Goal: Find specific page/section: Find specific page/section

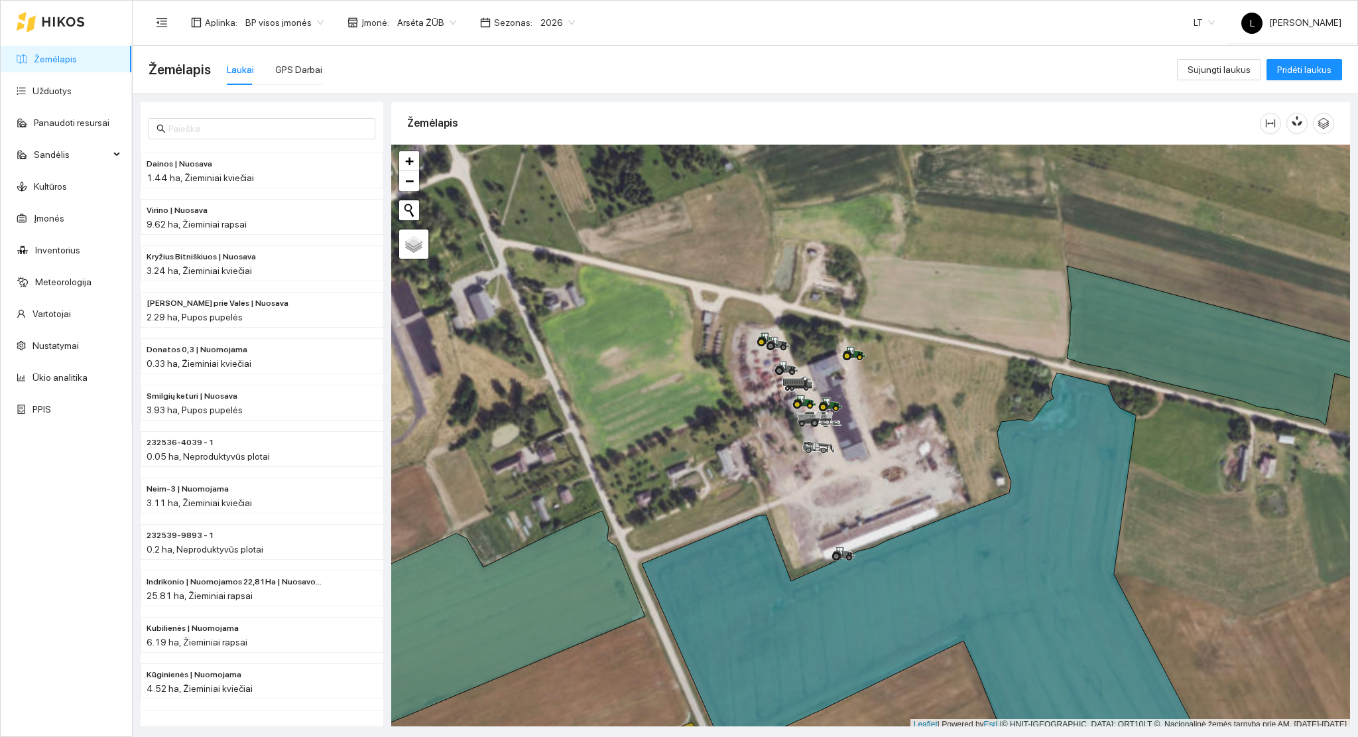
scroll to position [3, 0]
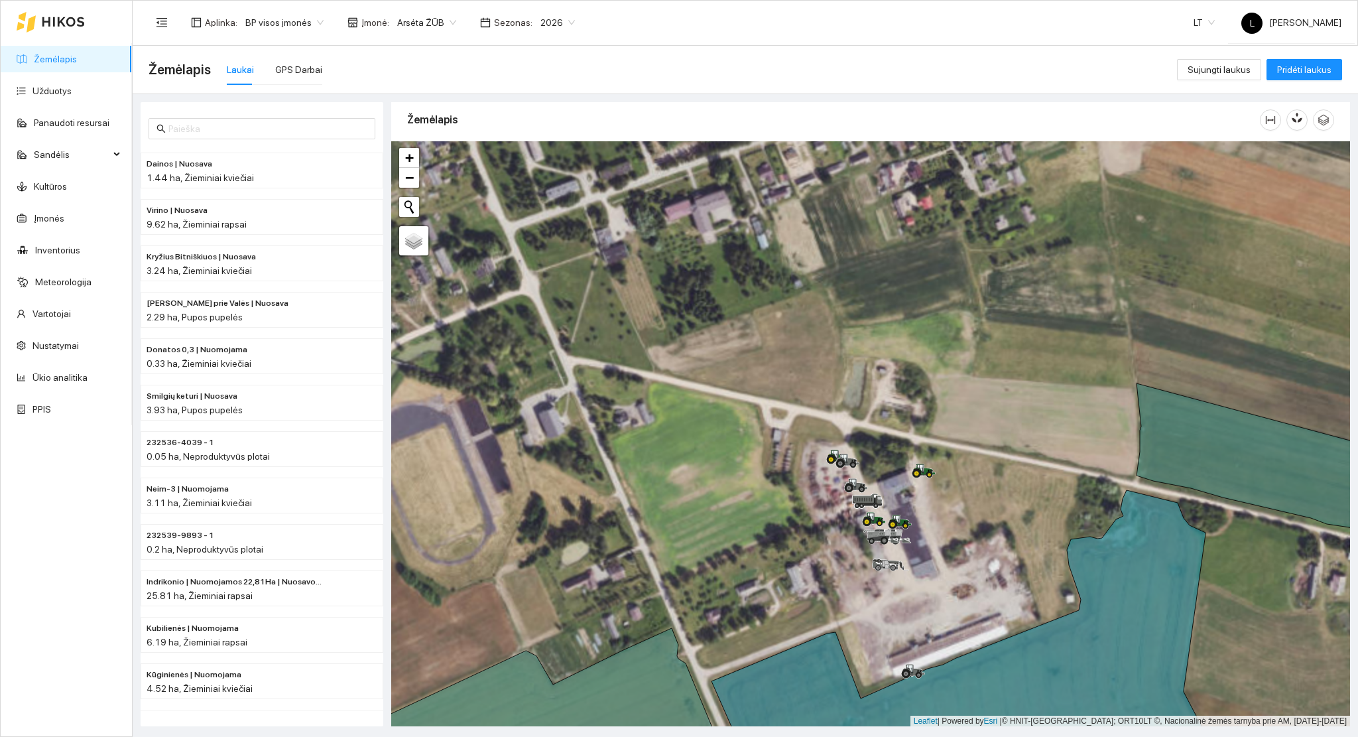
drag, startPoint x: 915, startPoint y: 542, endPoint x: 917, endPoint y: 551, distance: 9.5
click at [917, 551] on div at bounding box center [870, 434] width 959 height 586
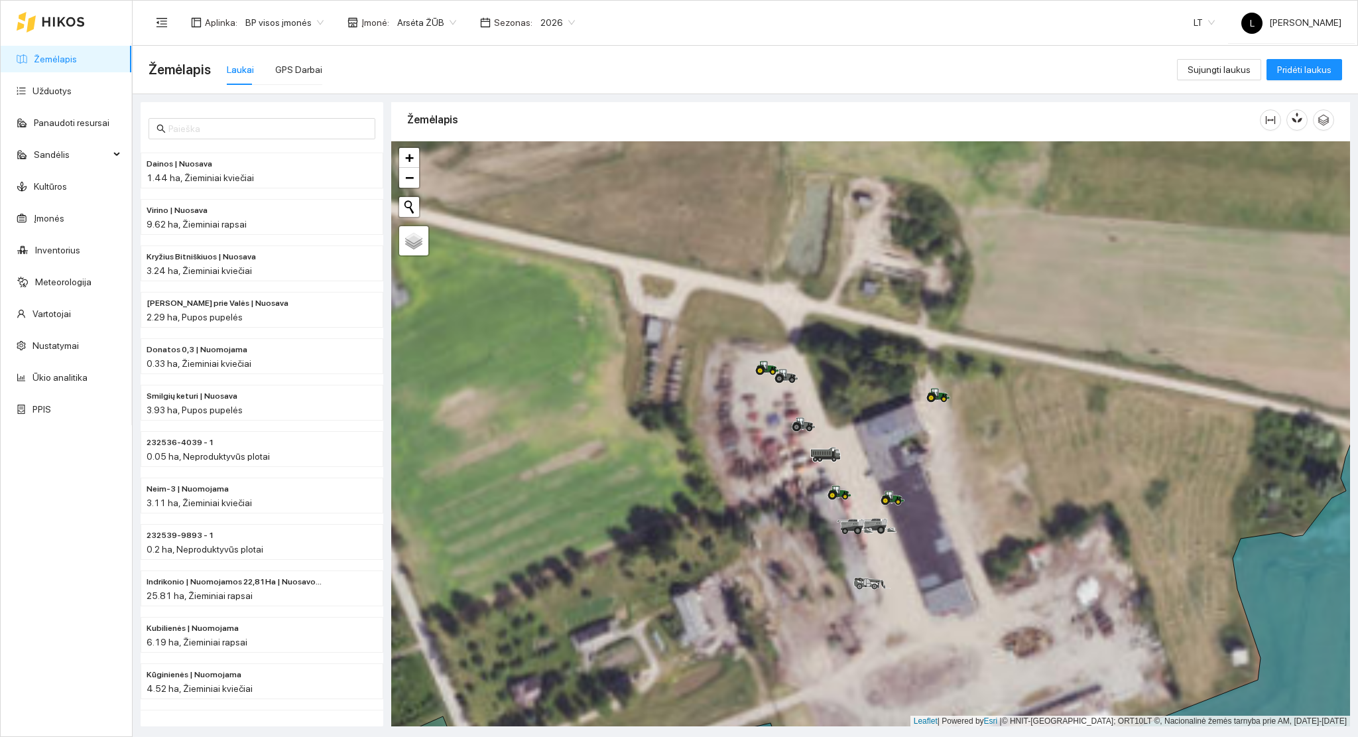
drag, startPoint x: 907, startPoint y: 501, endPoint x: 897, endPoint y: 476, distance: 27.3
click at [909, 486] on div at bounding box center [870, 434] width 959 height 586
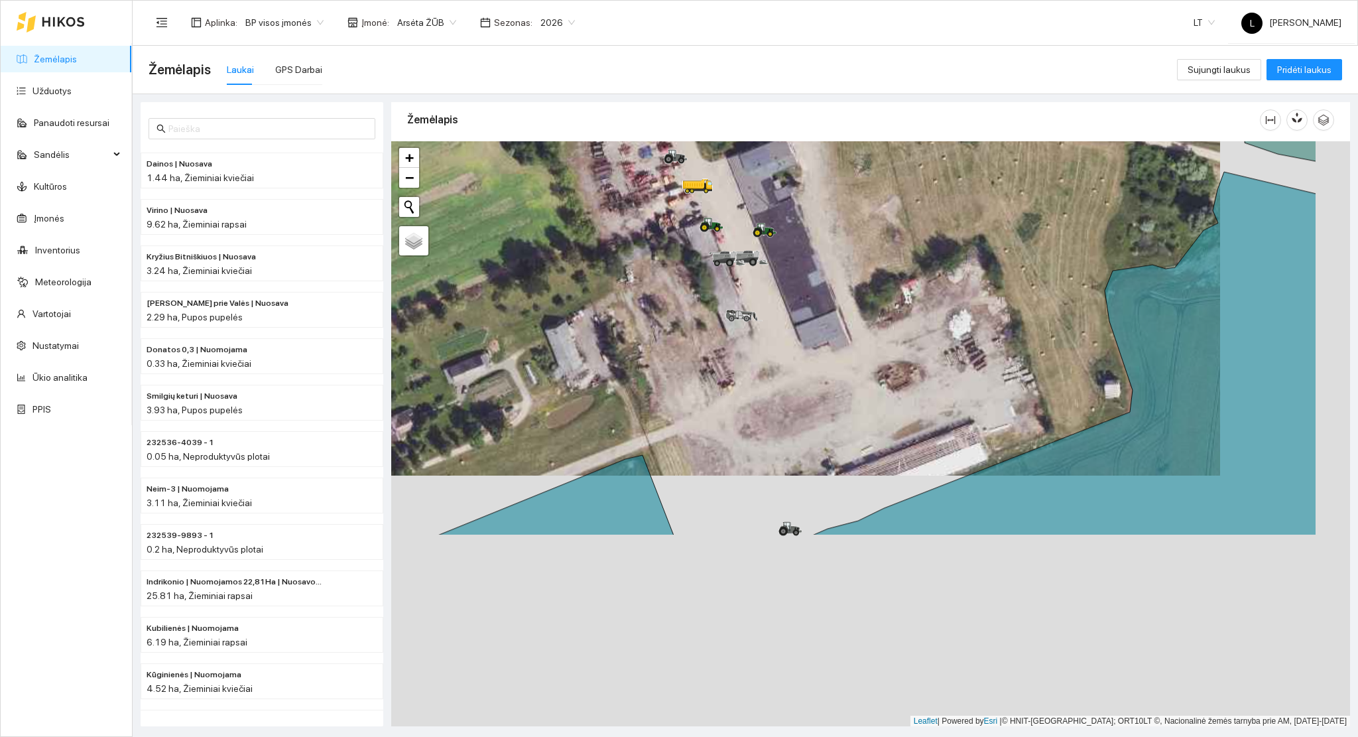
drag, startPoint x: 956, startPoint y: 587, endPoint x: 825, endPoint y: 338, distance: 281.9
click at [825, 338] on div at bounding box center [870, 434] width 959 height 586
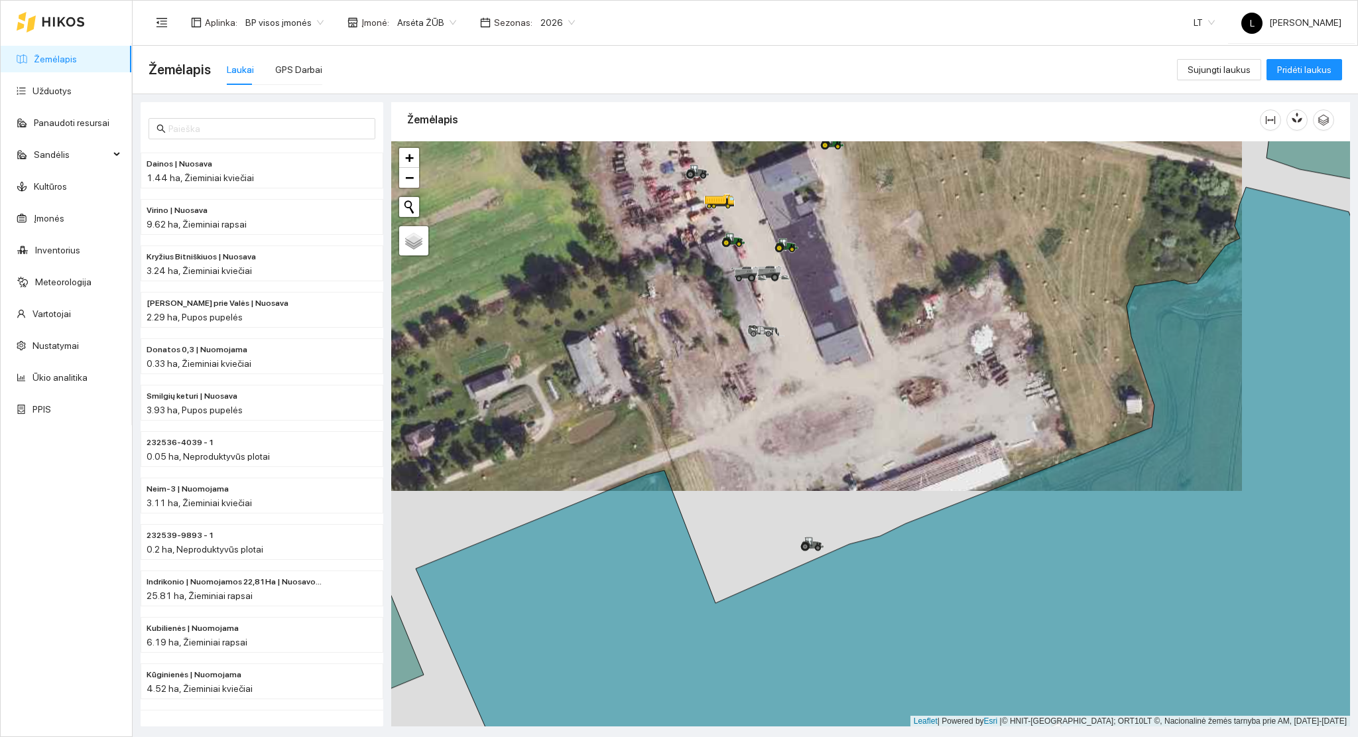
drag, startPoint x: 858, startPoint y: 399, endPoint x: 937, endPoint y: 457, distance: 98.7
click at [937, 457] on div at bounding box center [870, 434] width 959 height 586
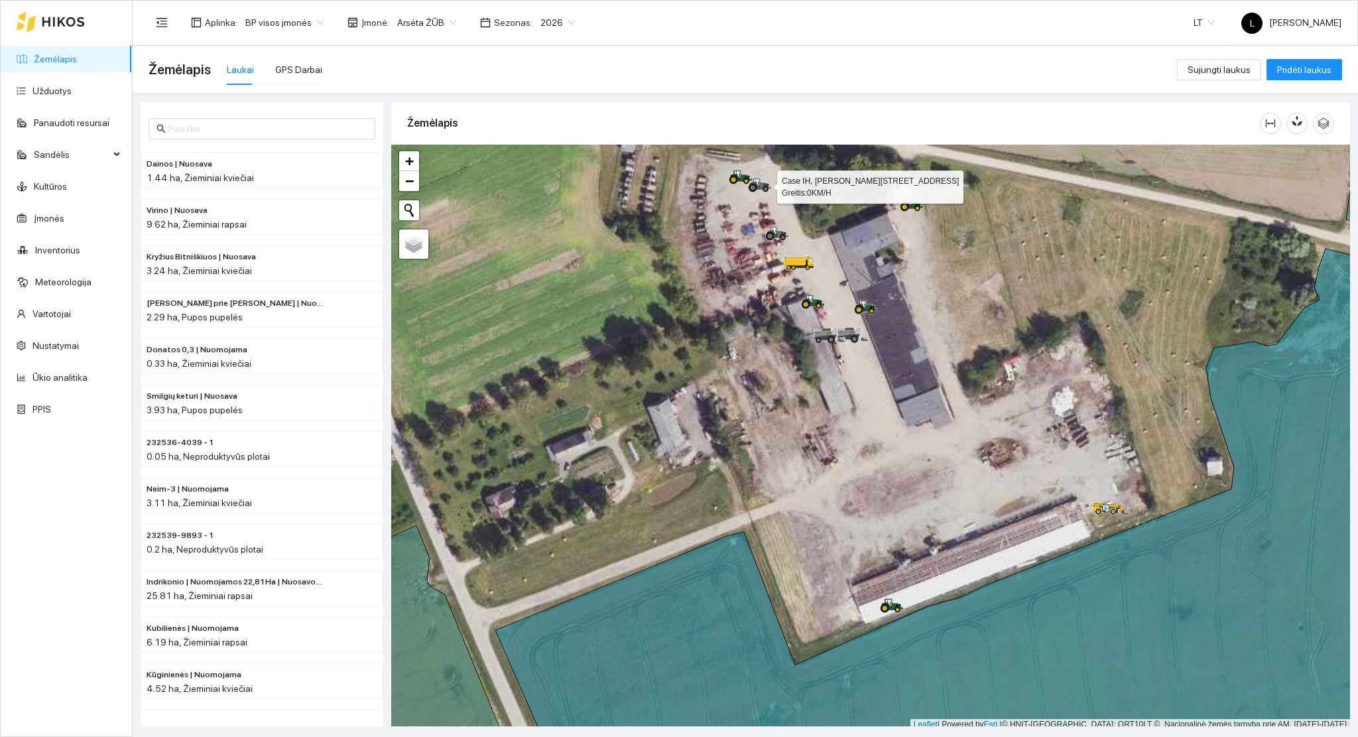
scroll to position [3, 0]
